Goal: Task Accomplishment & Management: Complete application form

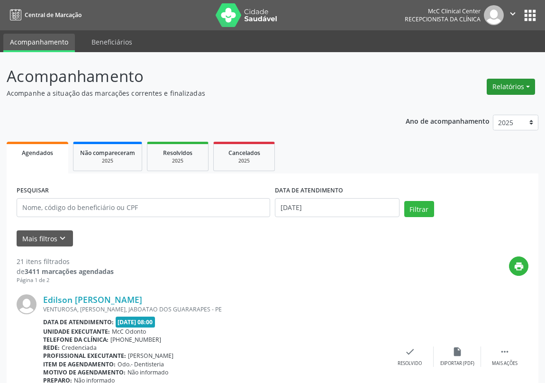
click at [525, 87] on button "Relatórios" at bounding box center [511, 87] width 48 height 16
click at [472, 104] on link "Agendamentos" at bounding box center [484, 106] width 102 height 13
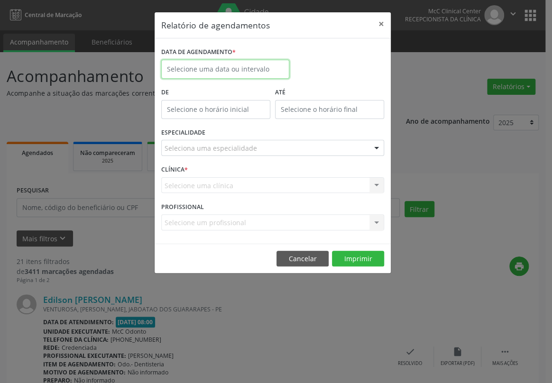
click at [230, 65] on input "text" at bounding box center [225, 69] width 128 height 19
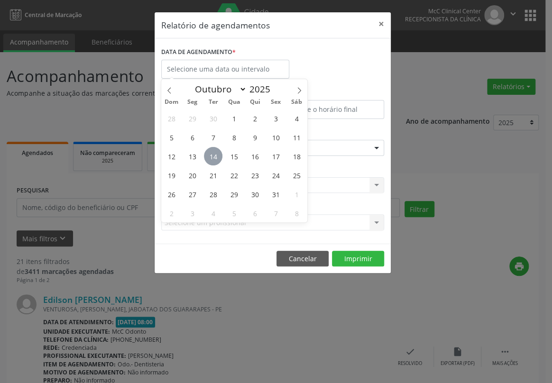
click at [209, 158] on span "14" at bounding box center [213, 156] width 18 height 18
type input "[DATE]"
click at [209, 157] on span "14" at bounding box center [213, 156] width 18 height 18
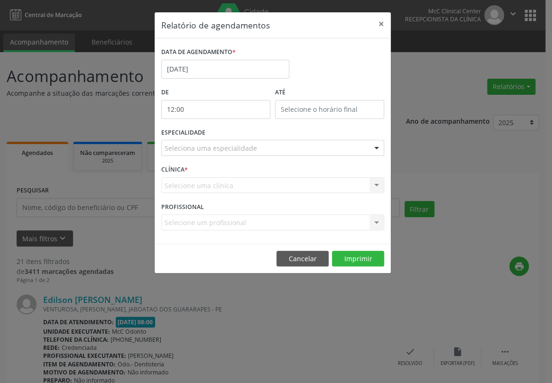
click at [215, 111] on input "12:00" at bounding box center [215, 109] width 109 height 19
click at [233, 134] on span ":" at bounding box center [234, 129] width 3 height 19
click at [228, 133] on span at bounding box center [229, 133] width 7 height 9
type input "11:00"
type input "11"
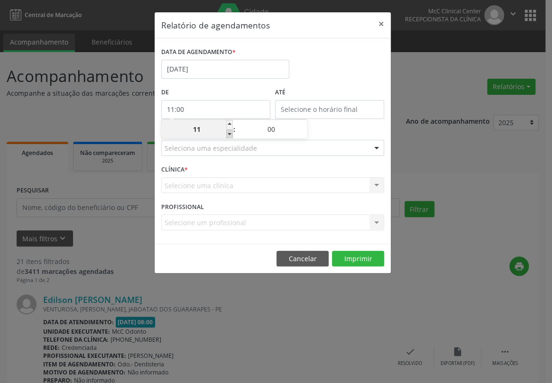
click at [228, 133] on span at bounding box center [229, 133] width 7 height 9
type input "10:00"
type input "10"
click at [228, 133] on span at bounding box center [229, 133] width 7 height 9
type input "09:00"
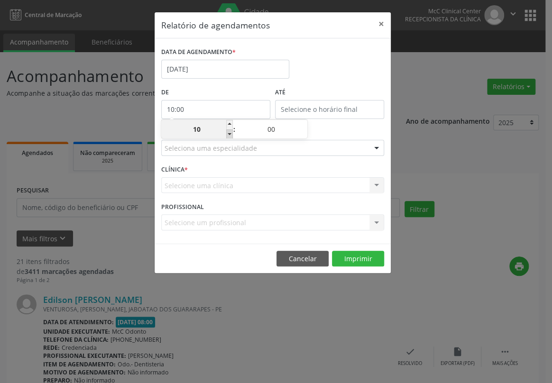
type input "09"
click at [228, 133] on span at bounding box center [229, 133] width 7 height 9
type input "08:00"
type input "08"
drag, startPoint x: 326, startPoint y: 103, endPoint x: 329, endPoint y: 113, distance: 10.2
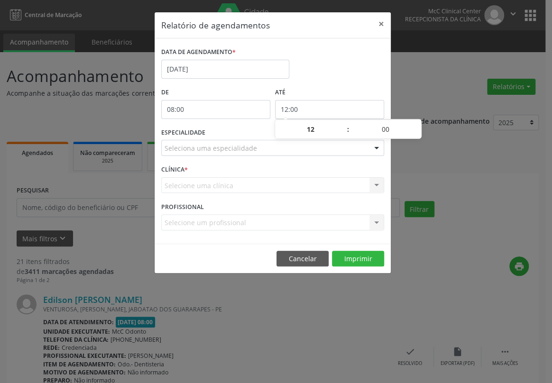
click at [326, 104] on input "12:00" at bounding box center [329, 109] width 109 height 19
click at [342, 122] on span at bounding box center [343, 124] width 7 height 9
type input "13:00"
type input "13"
click at [342, 122] on span at bounding box center [343, 124] width 7 height 9
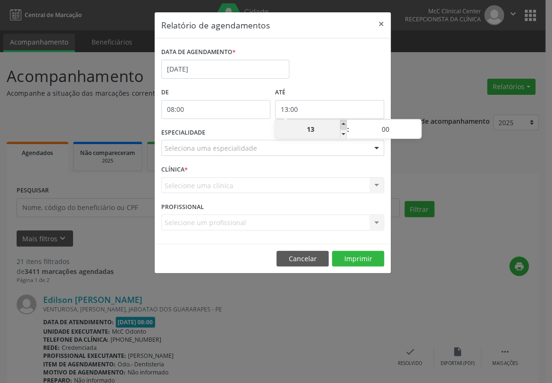
type input "14:00"
type input "14"
click at [342, 122] on span at bounding box center [343, 124] width 7 height 9
type input "15:00"
type input "15"
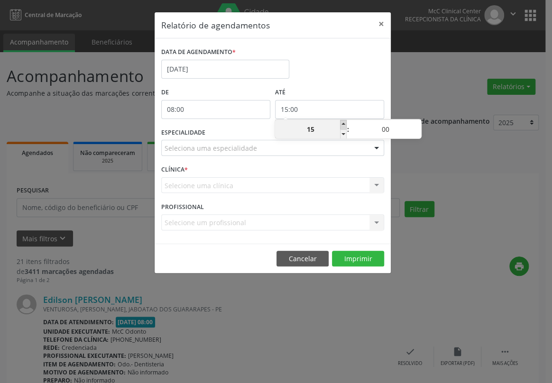
click at [342, 122] on span at bounding box center [343, 124] width 7 height 9
type input "16:00"
type input "16"
click at [342, 122] on span at bounding box center [343, 124] width 7 height 9
type input "17:00"
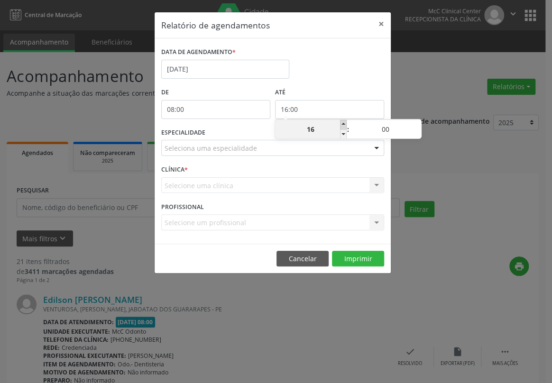
type input "17"
click at [337, 112] on input "17:00" at bounding box center [329, 109] width 109 height 19
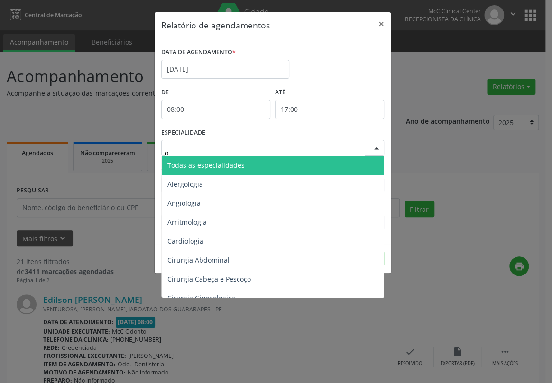
type input "od"
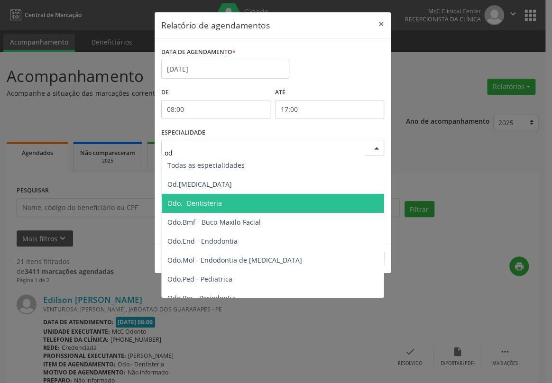
click at [190, 209] on span "Odo.- Dentisteria" at bounding box center [273, 203] width 223 height 19
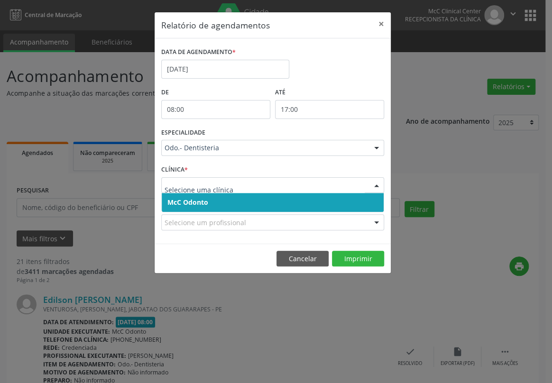
click at [194, 199] on span "McC Odonto" at bounding box center [187, 202] width 41 height 9
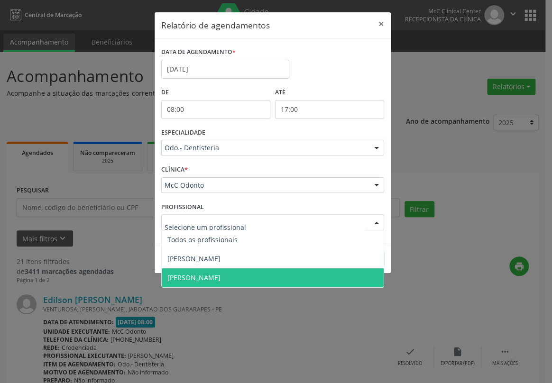
drag, startPoint x: 199, startPoint y: 277, endPoint x: 204, endPoint y: 278, distance: 5.3
click at [201, 279] on span "[PERSON_NAME]" at bounding box center [193, 277] width 53 height 9
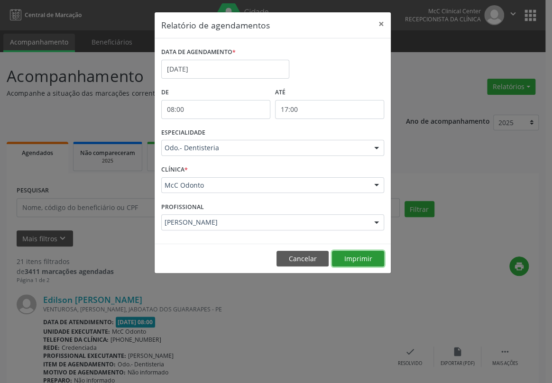
click at [353, 261] on button "Imprimir" at bounding box center [358, 259] width 52 height 16
click at [378, 26] on button "×" at bounding box center [381, 23] width 19 height 23
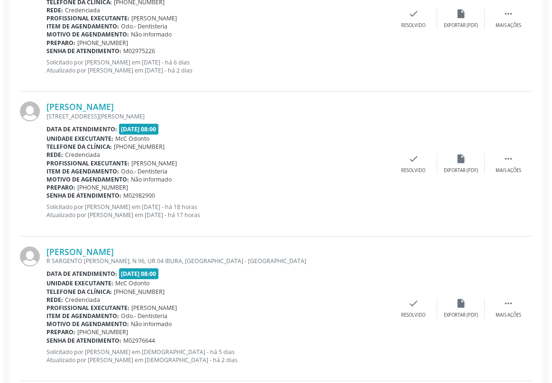
scroll to position [948, 0]
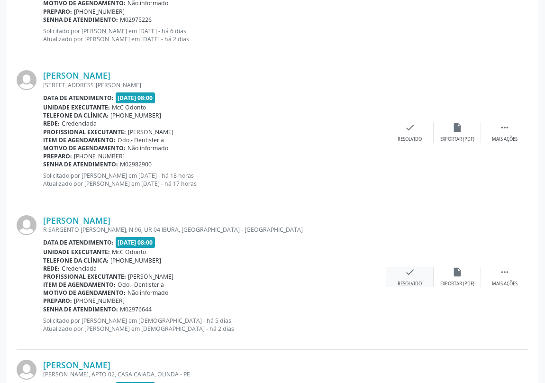
click at [407, 270] on icon "check" at bounding box center [410, 272] width 10 height 10
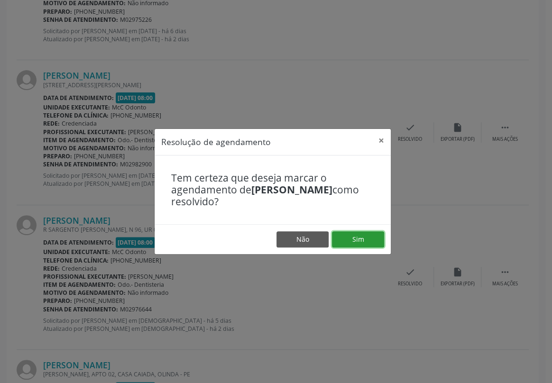
click at [357, 239] on button "Sim" at bounding box center [358, 239] width 52 height 16
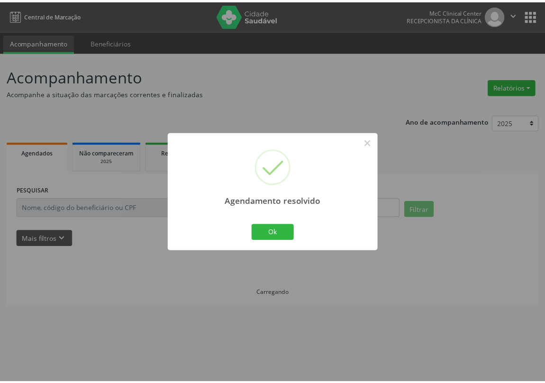
scroll to position [0, 0]
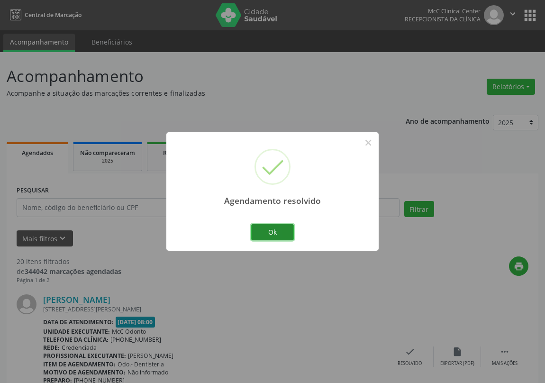
click at [271, 236] on button "Ok" at bounding box center [272, 232] width 43 height 16
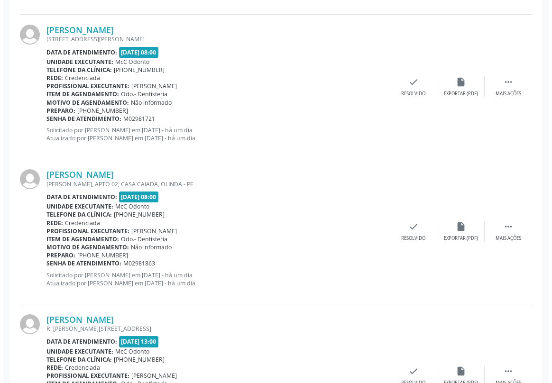
scroll to position [1336, 0]
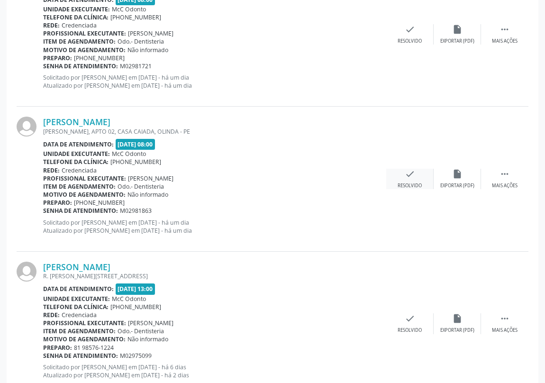
click at [407, 175] on icon "check" at bounding box center [410, 174] width 10 height 10
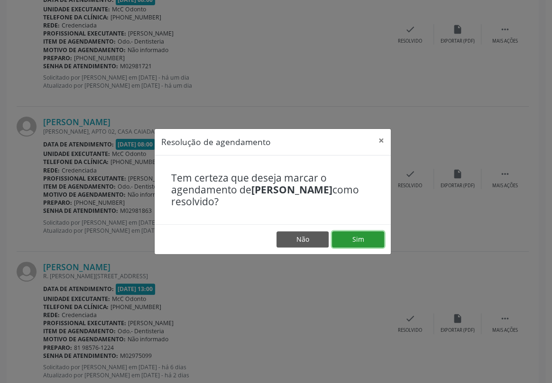
click at [369, 238] on button "Sim" at bounding box center [358, 239] width 52 height 16
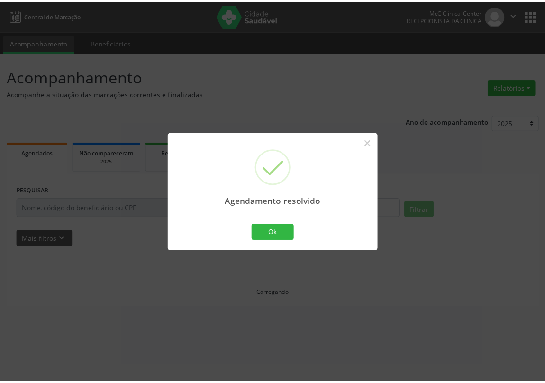
scroll to position [0, 0]
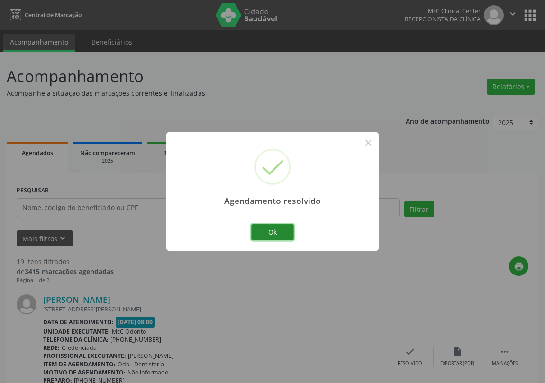
click at [274, 233] on button "Ok" at bounding box center [272, 232] width 43 height 16
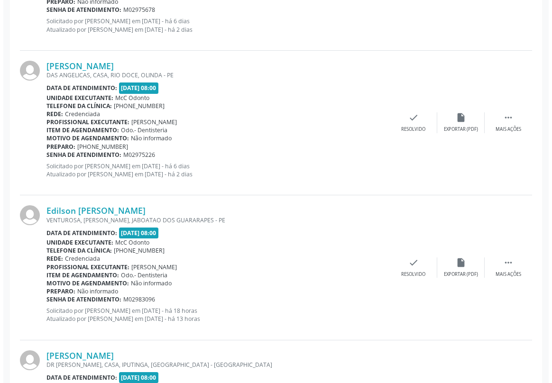
scroll to position [862, 0]
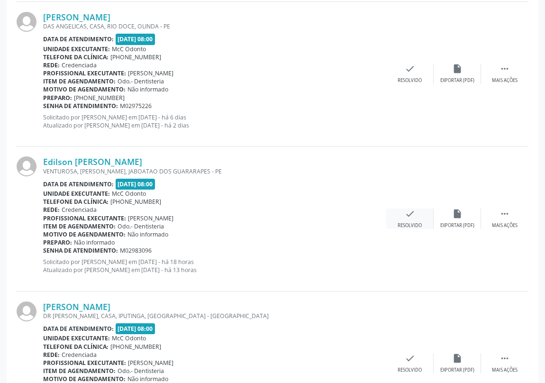
click at [411, 212] on icon "check" at bounding box center [410, 214] width 10 height 10
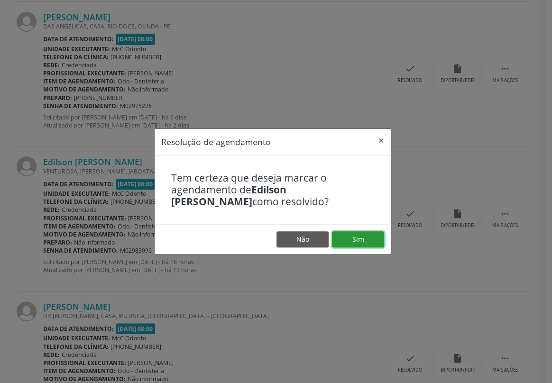
click at [356, 235] on button "Sim" at bounding box center [358, 239] width 52 height 16
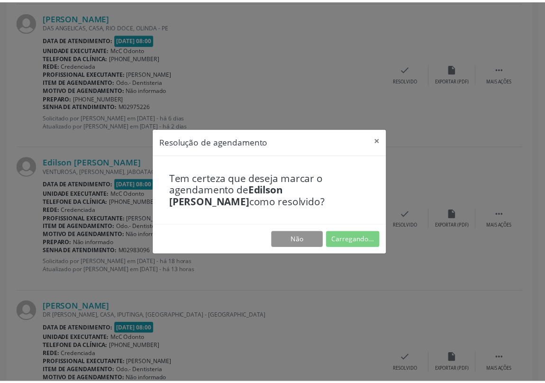
scroll to position [0, 0]
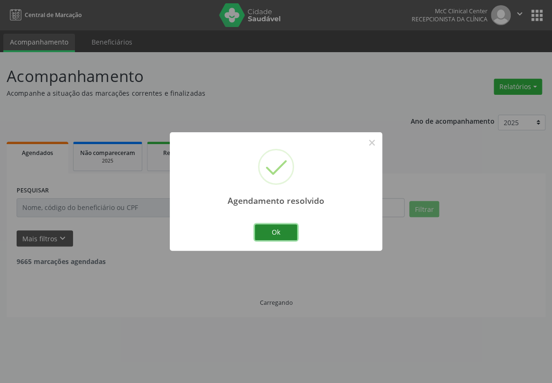
click at [269, 230] on button "Ok" at bounding box center [276, 232] width 43 height 16
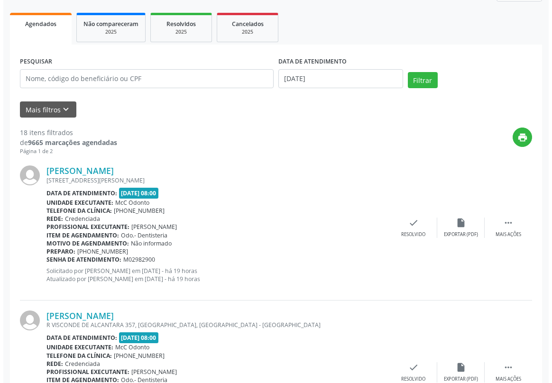
scroll to position [172, 0]
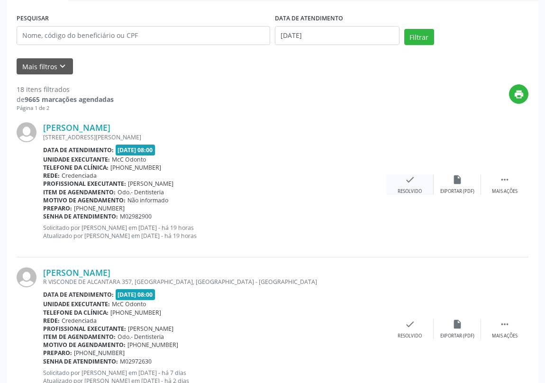
click at [415, 184] on div "check Resolvido" at bounding box center [410, 185] width 47 height 20
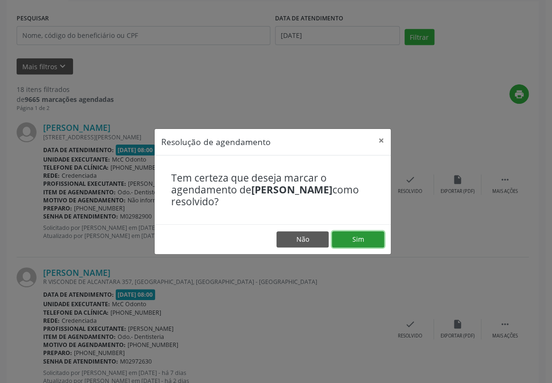
click at [366, 236] on button "Sim" at bounding box center [358, 239] width 52 height 16
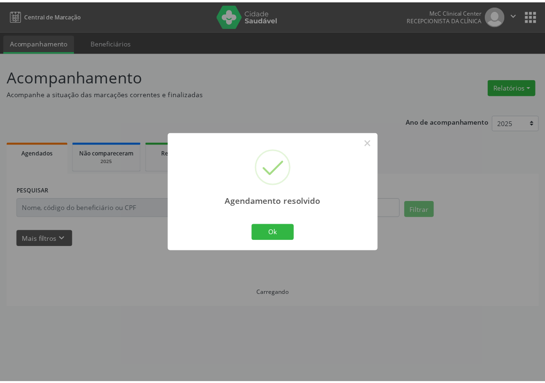
scroll to position [0, 0]
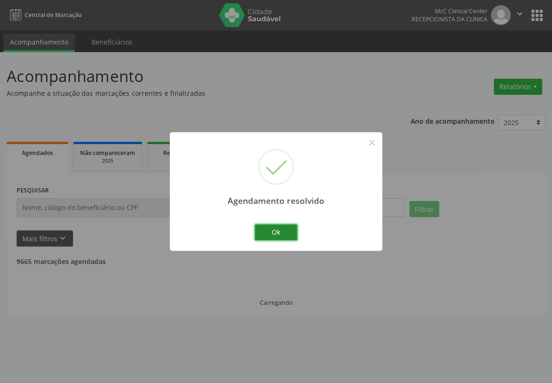
click at [280, 235] on button "Ok" at bounding box center [276, 232] width 43 height 16
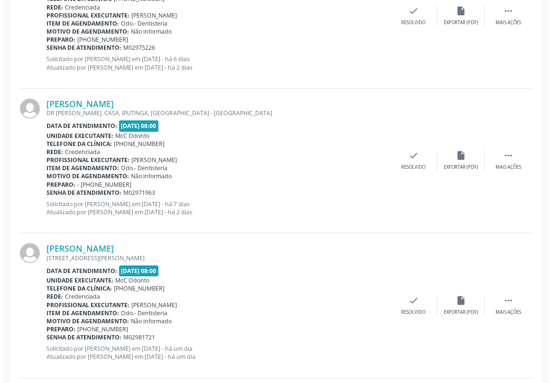
scroll to position [776, 0]
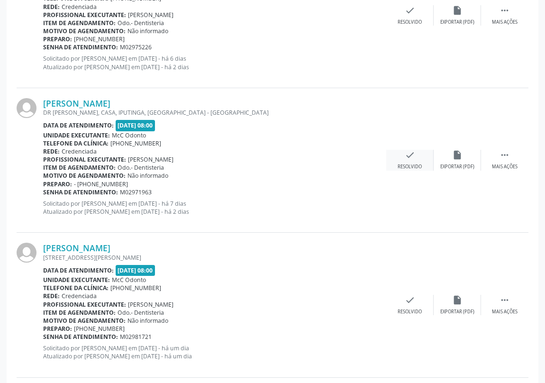
click at [403, 157] on div "check Resolvido" at bounding box center [410, 160] width 47 height 20
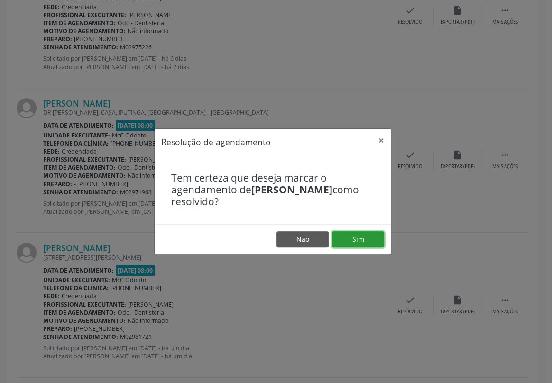
click at [352, 237] on button "Sim" at bounding box center [358, 239] width 52 height 16
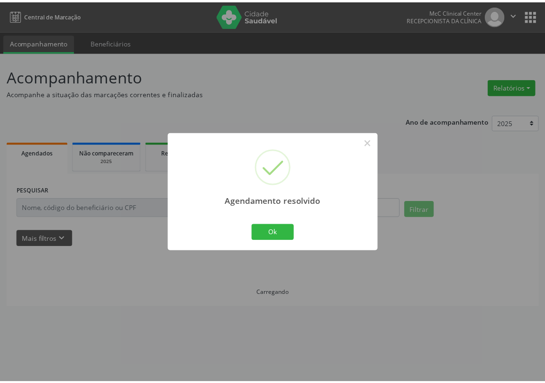
scroll to position [0, 0]
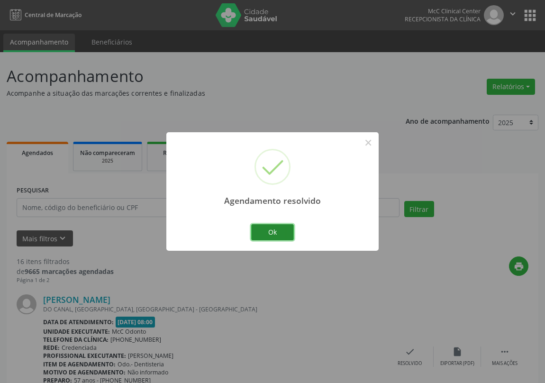
click at [283, 229] on button "Ok" at bounding box center [272, 232] width 43 height 16
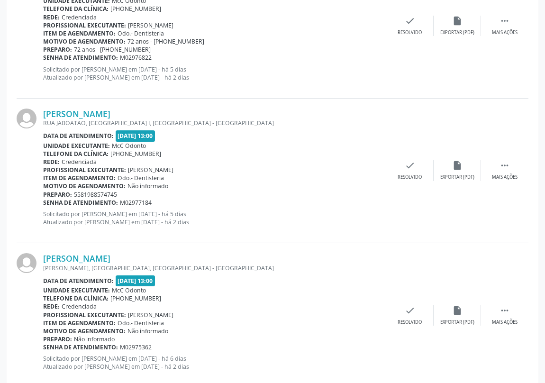
scroll to position [1465, 0]
